Goal: Navigation & Orientation: Find specific page/section

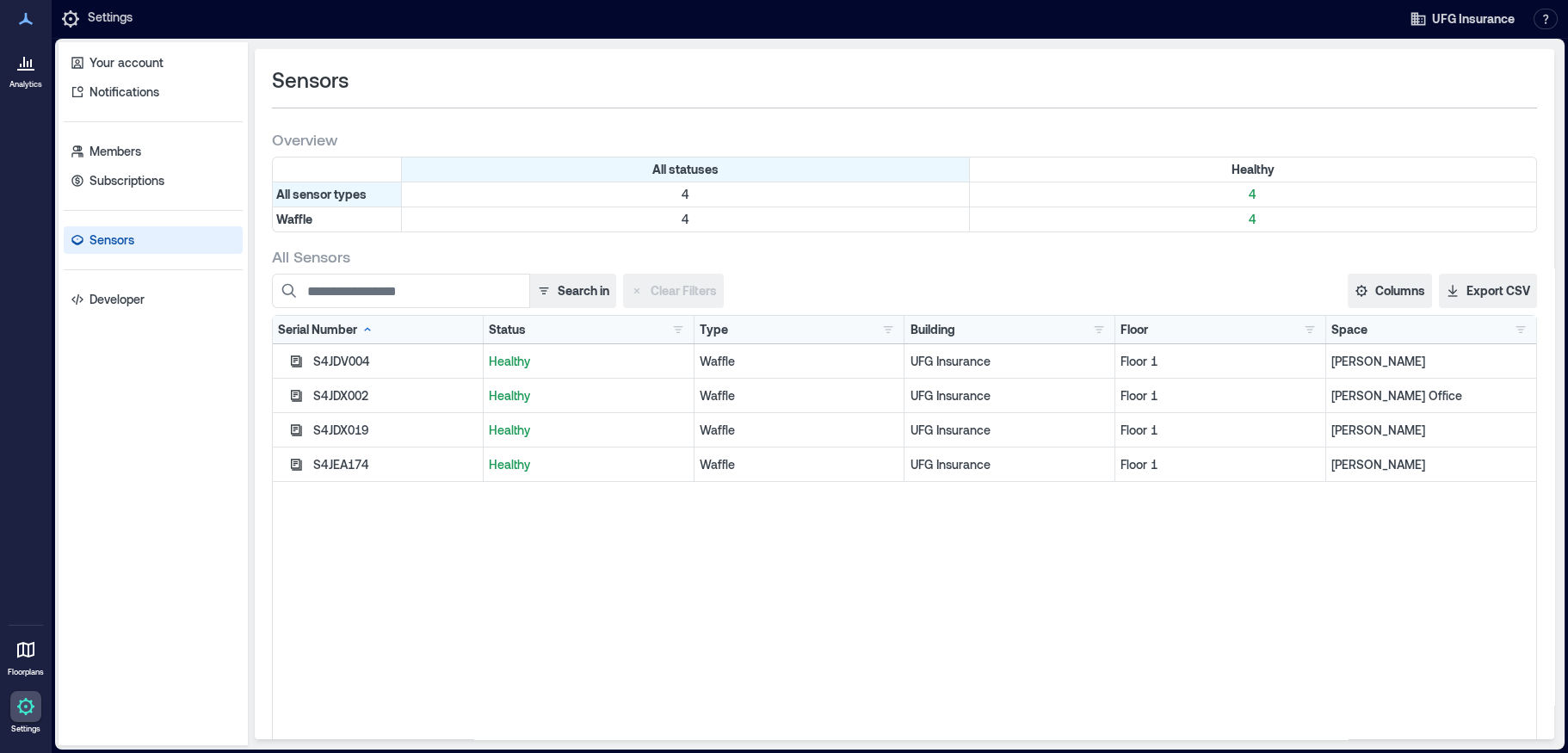
click at [29, 67] on icon at bounding box center [26, 61] width 20 height 20
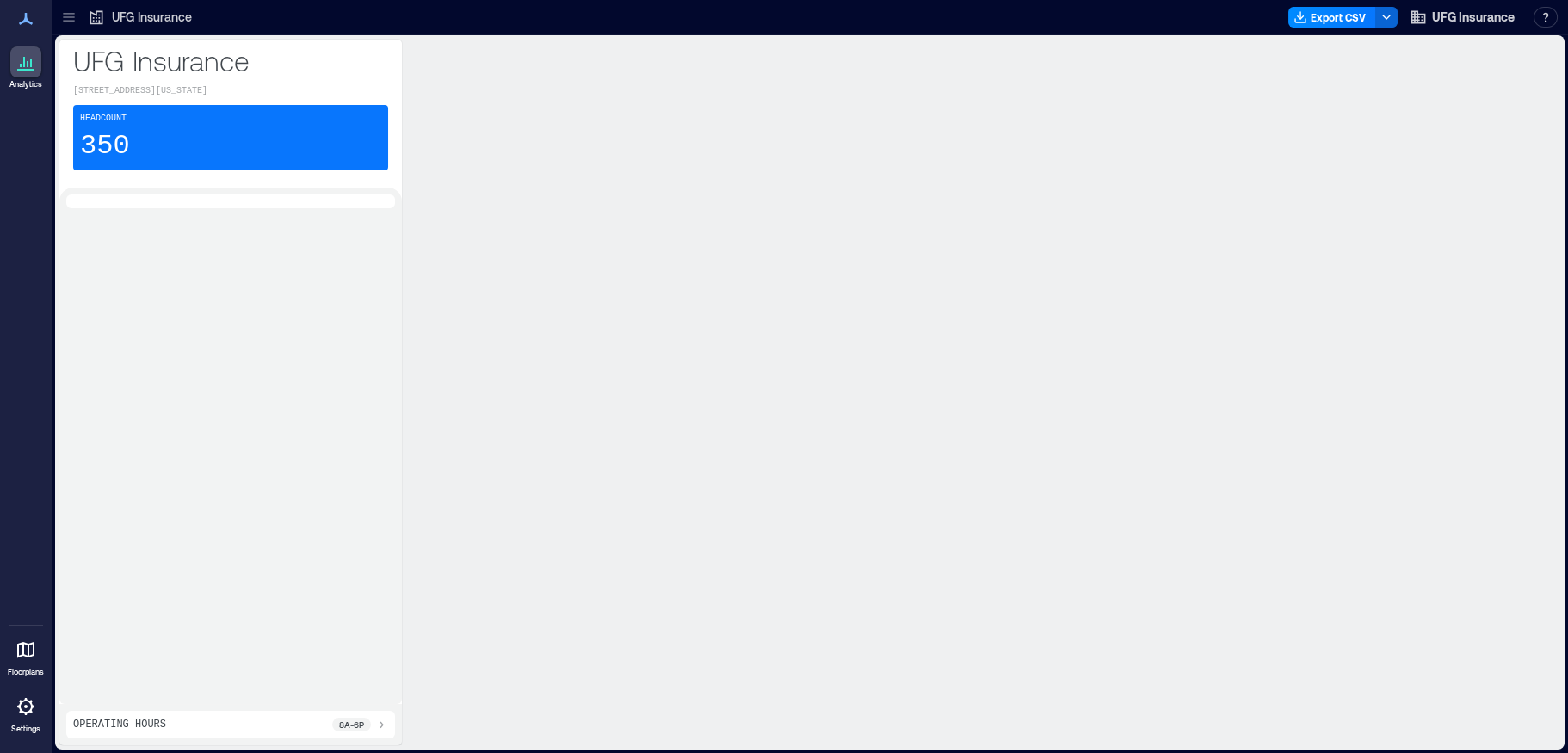
click at [139, 124] on div "Headcount 350" at bounding box center [231, 138] width 315 height 65
click at [128, 148] on div "Headcount 350" at bounding box center [231, 138] width 315 height 65
click at [120, 200] on div at bounding box center [230, 201] width 329 height 14
click at [385, 730] on icon at bounding box center [381, 724] width 14 height 14
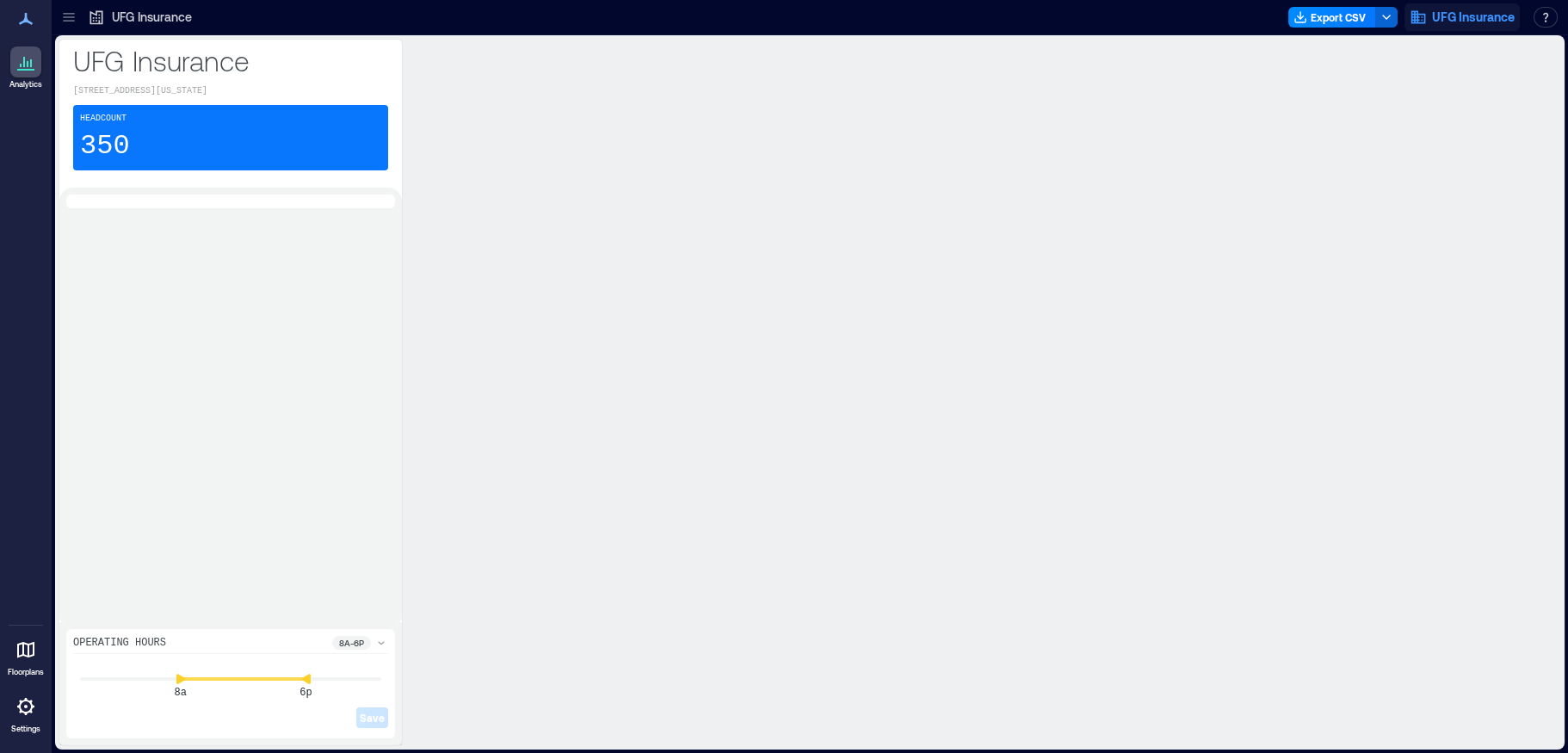
click at [1477, 19] on span "UFG Insurance" at bounding box center [1473, 17] width 83 height 17
click at [1469, 85] on button "Your account" at bounding box center [1488, 87] width 158 height 28
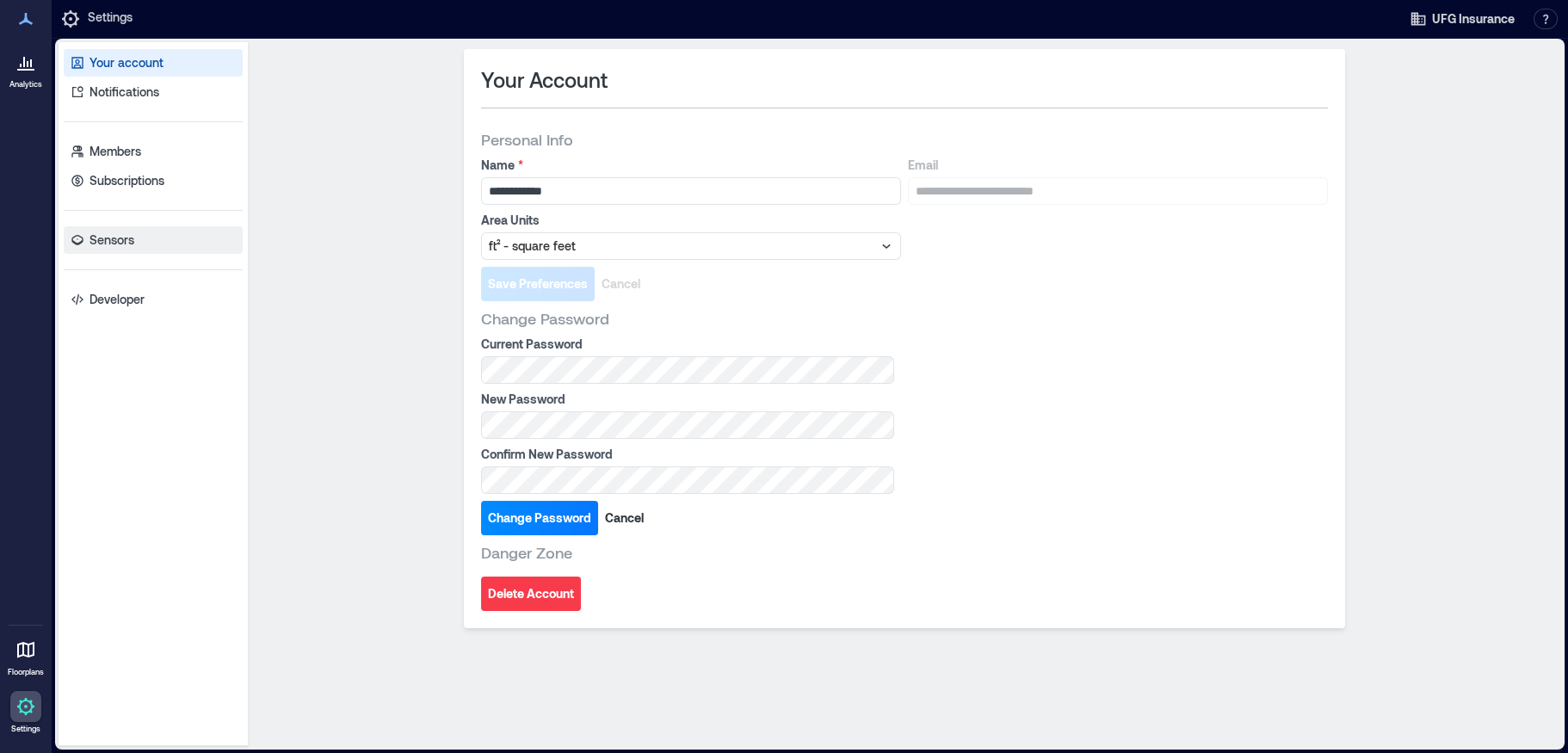
click at [100, 243] on p "Sensors" at bounding box center [112, 240] width 45 height 17
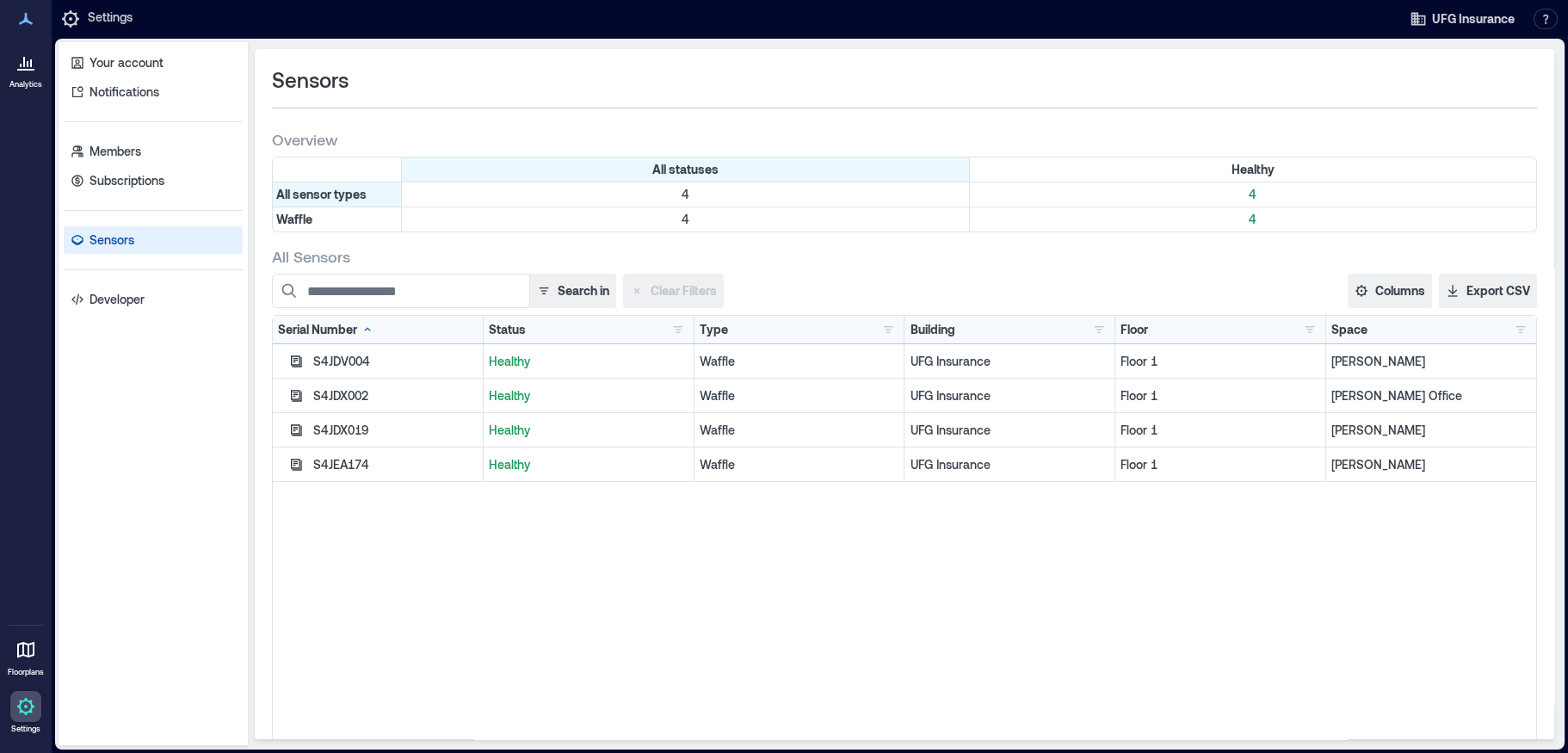
drag, startPoint x: 520, startPoint y: 357, endPoint x: 465, endPoint y: 355, distance: 55.0
click at [520, 357] on p "Healthy" at bounding box center [588, 361] width 199 height 17
click at [293, 355] on icon "button" at bounding box center [296, 361] width 14 height 14
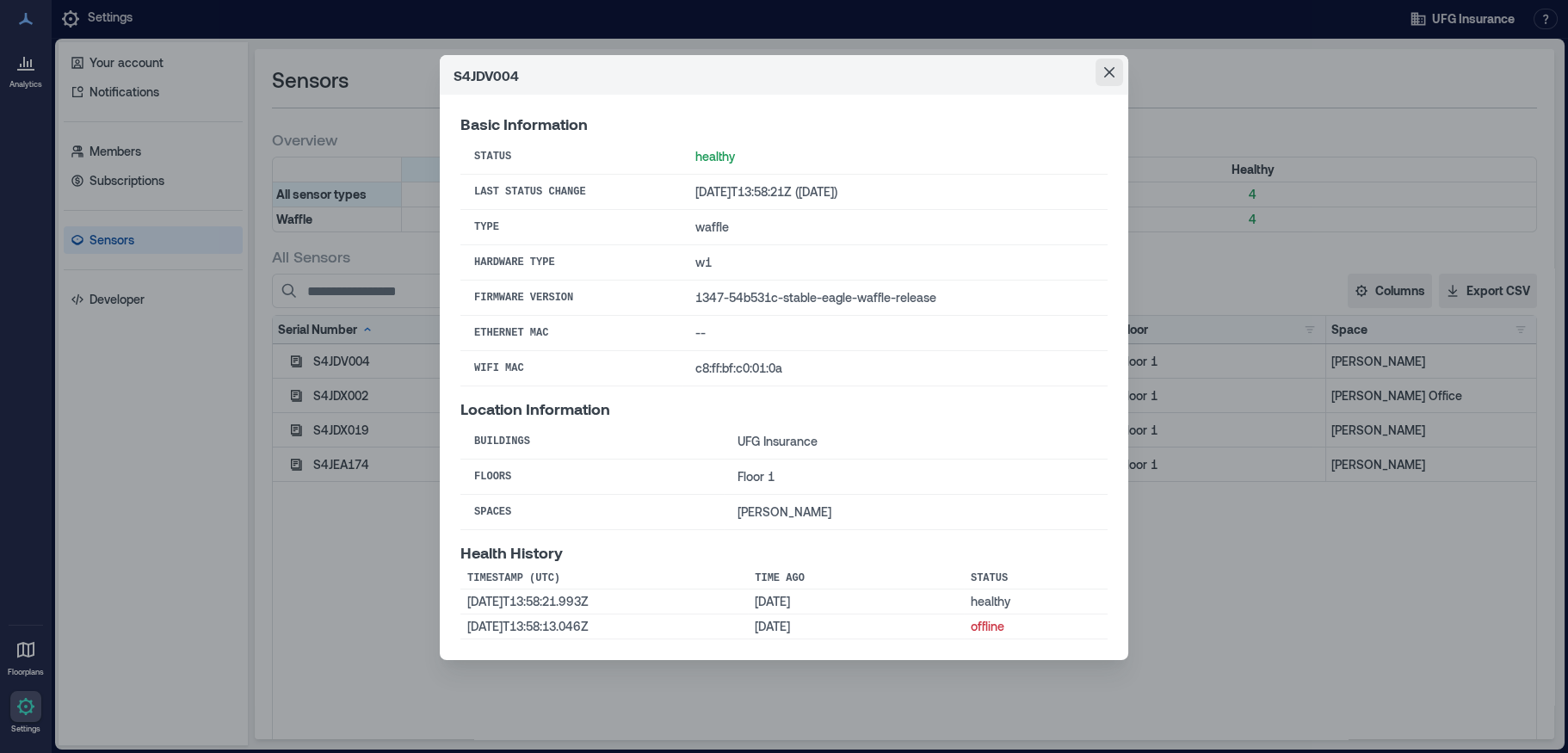
click at [1108, 70] on icon "Close" at bounding box center [1109, 72] width 10 height 10
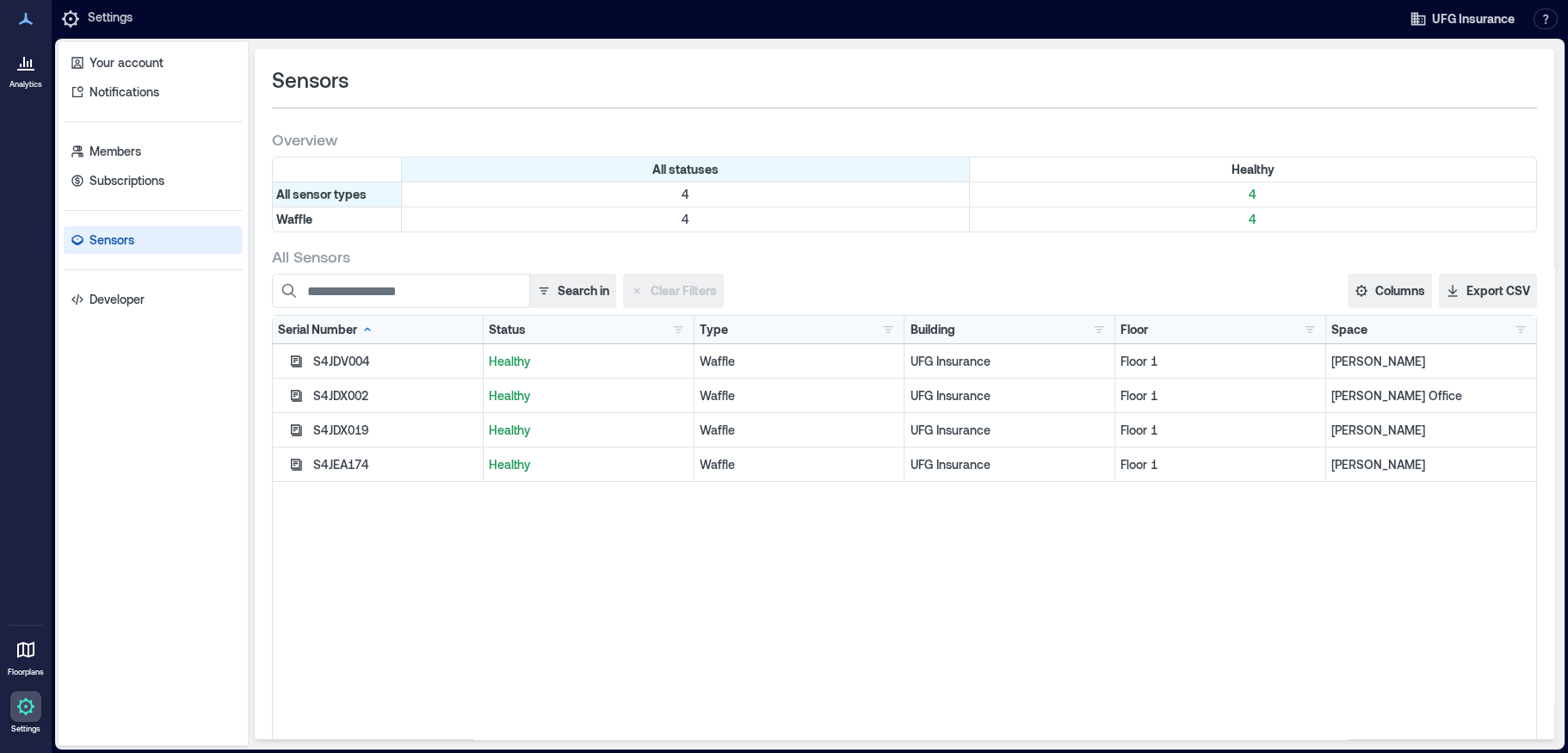
click at [510, 357] on p "Healthy" at bounding box center [588, 361] width 199 height 17
click at [721, 349] on div "Waffle" at bounding box center [800, 361] width 210 height 34
click at [960, 360] on p "UFG Insurance" at bounding box center [1009, 361] width 199 height 17
click at [1352, 365] on p "[PERSON_NAME]" at bounding box center [1431, 361] width 199 height 17
